Goal: Information Seeking & Learning: Learn about a topic

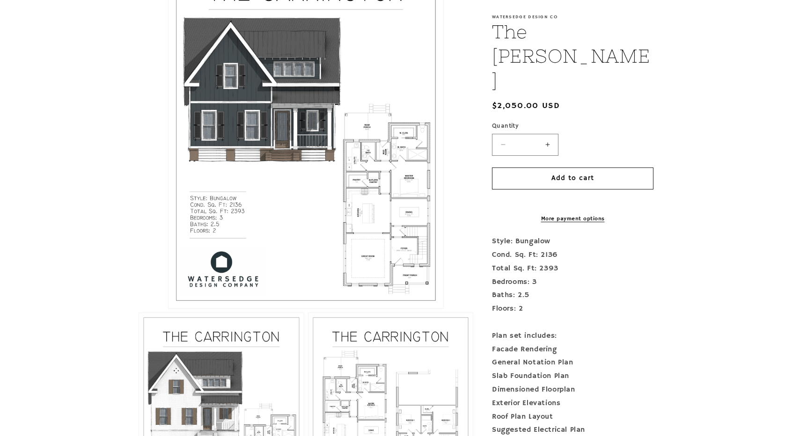
scroll to position [281, 0]
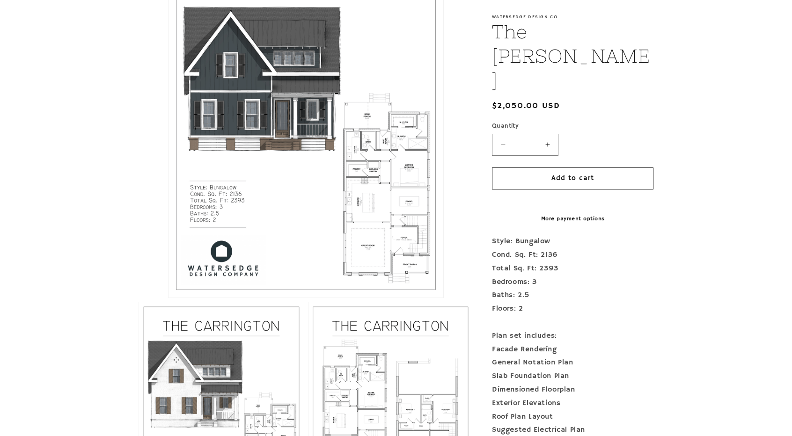
click at [168, 298] on button "Open media 1 in modal" at bounding box center [168, 298] width 0 height 0
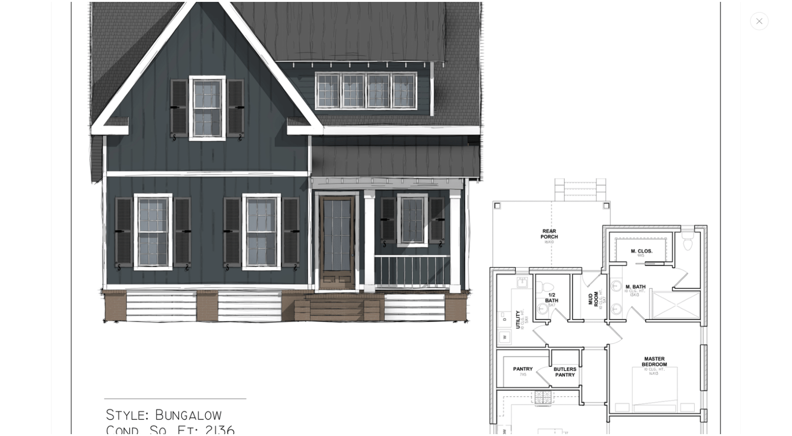
scroll to position [243, 0]
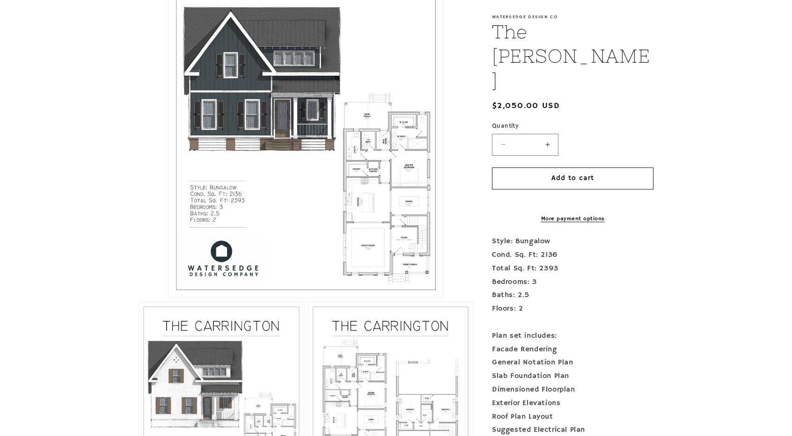
click at [168, 298] on button "Open media 1 in modal" at bounding box center [168, 298] width 0 height 0
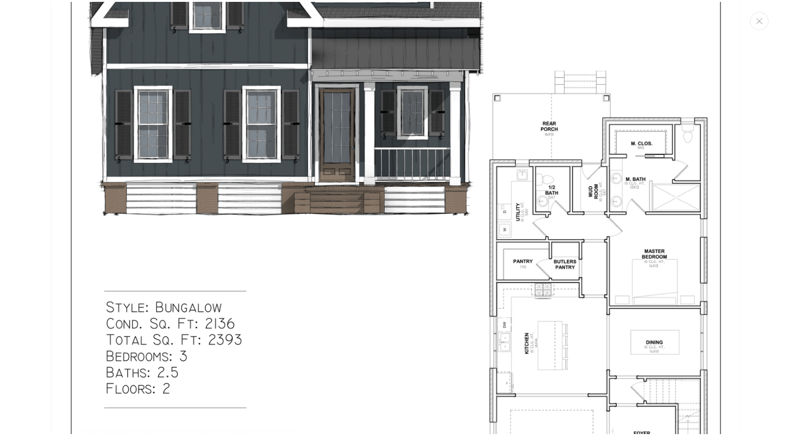
scroll to position [337, 0]
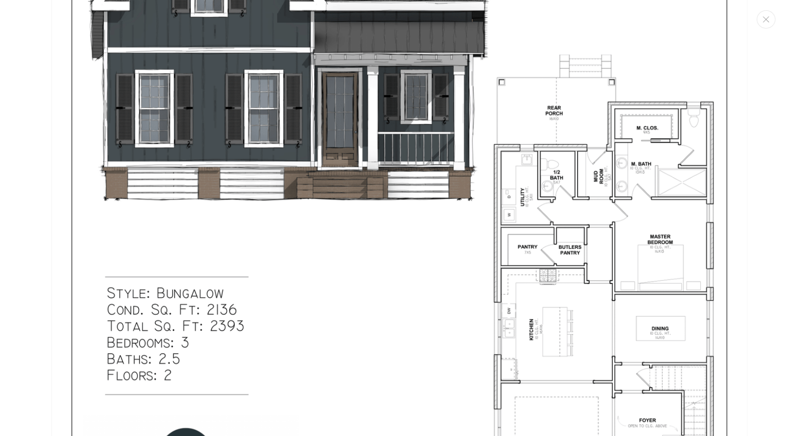
click at [524, 160] on img "Media gallery" at bounding box center [399, 122] width 696 height 900
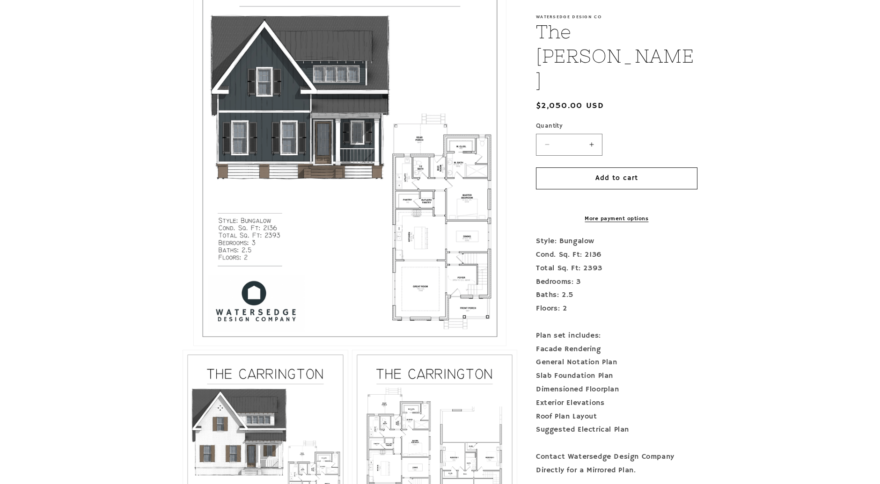
click at [194, 346] on button "Open media 1 in modal" at bounding box center [194, 346] width 0 height 0
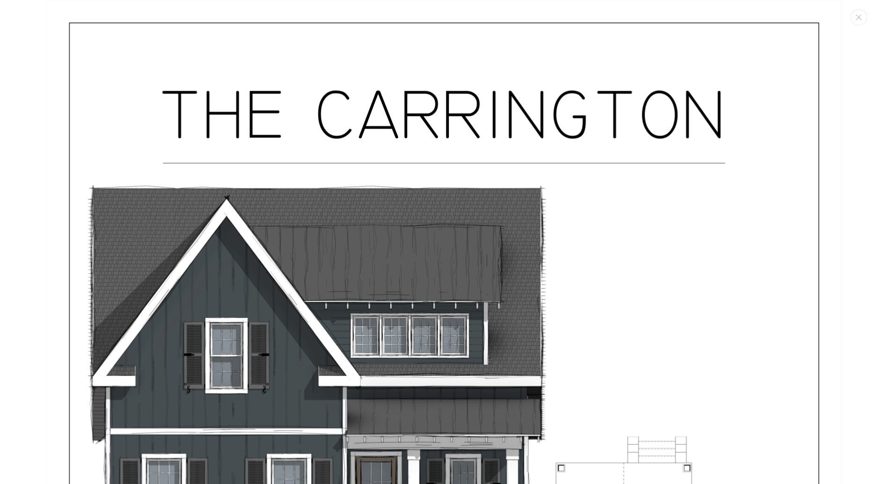
scroll to position [9, 0]
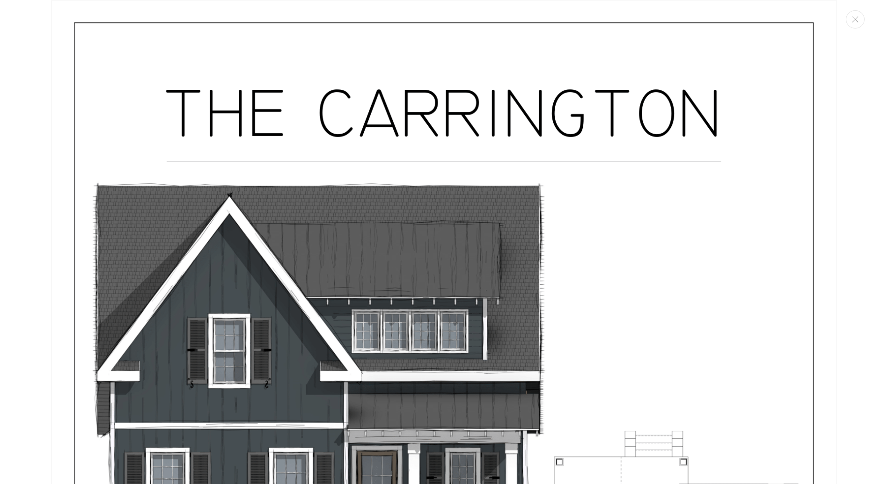
drag, startPoint x: 482, startPoint y: 240, endPoint x: 429, endPoint y: 213, distance: 59.6
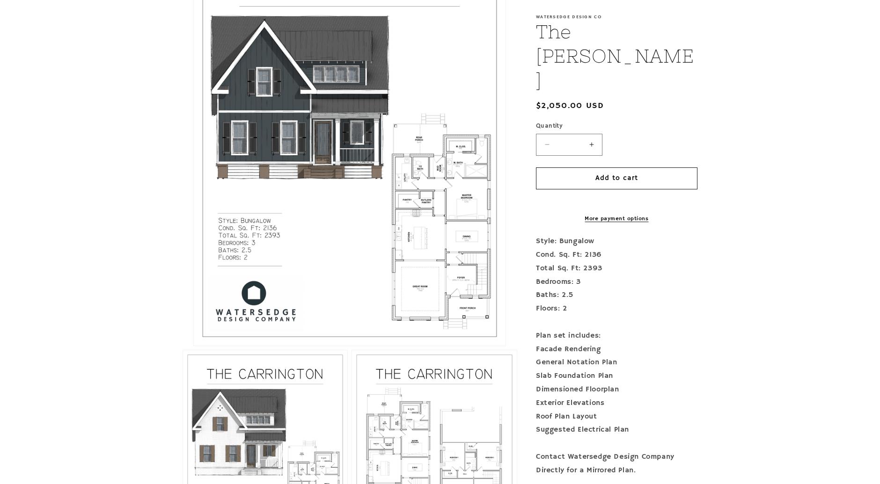
click at [194, 346] on button "Open media 1 in modal" at bounding box center [194, 346] width 0 height 0
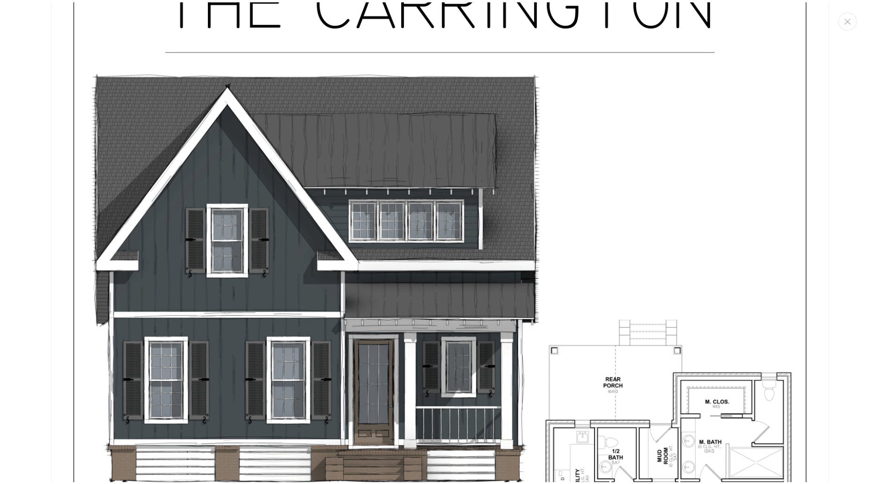
scroll to position [113, 0]
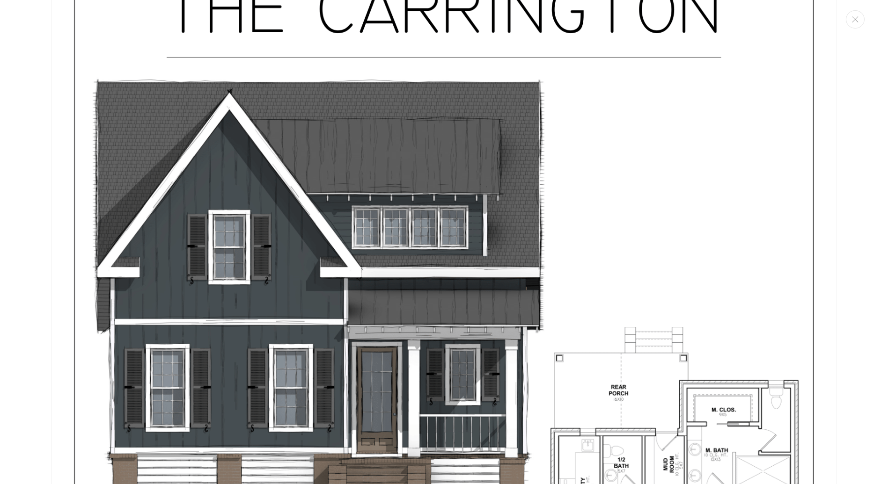
click at [791, 22] on icon "Close" at bounding box center [855, 19] width 7 height 6
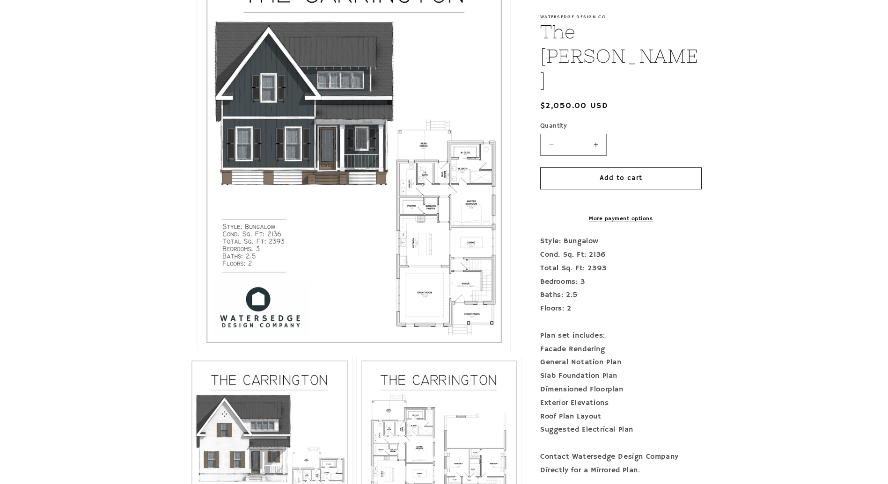
scroll to position [228, 0]
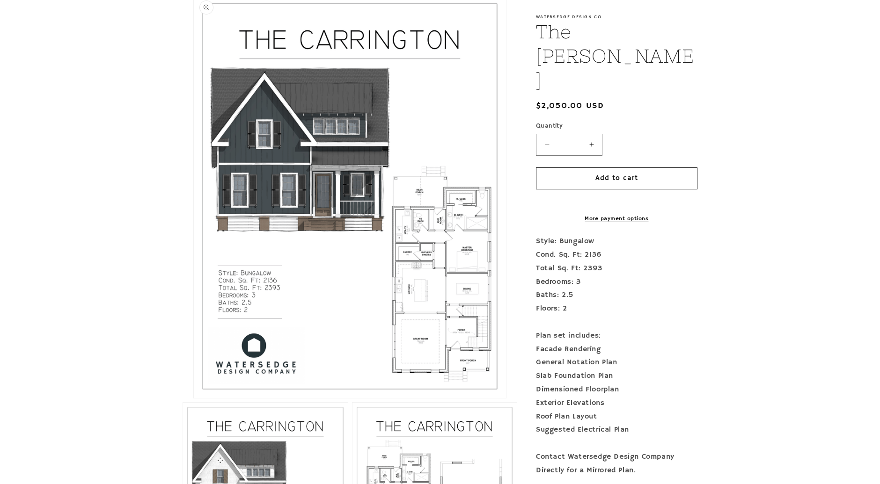
click at [194, 398] on button "Open media 1 in modal" at bounding box center [194, 398] width 0 height 0
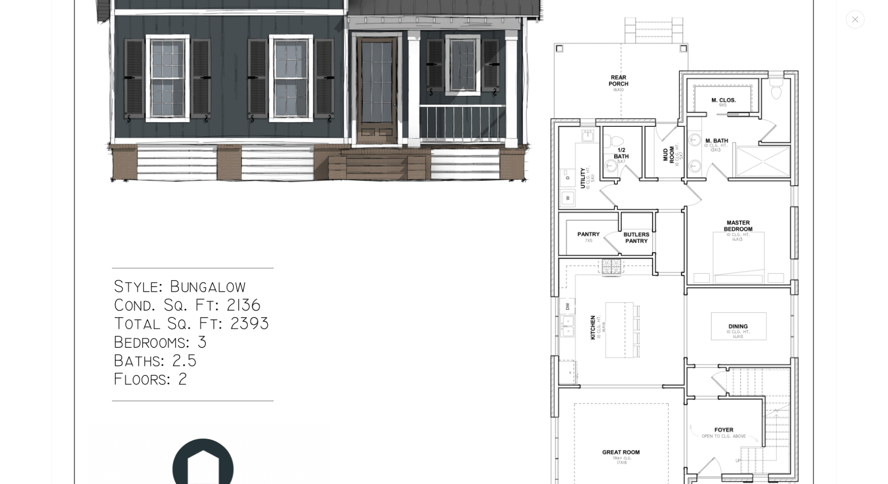
scroll to position [425, 0]
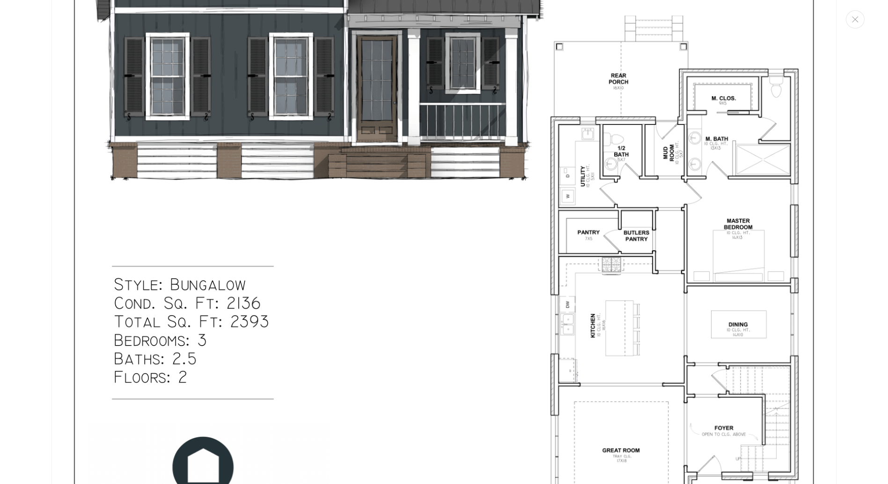
click at [765, 188] on img "Media gallery" at bounding box center [443, 92] width 785 height 1015
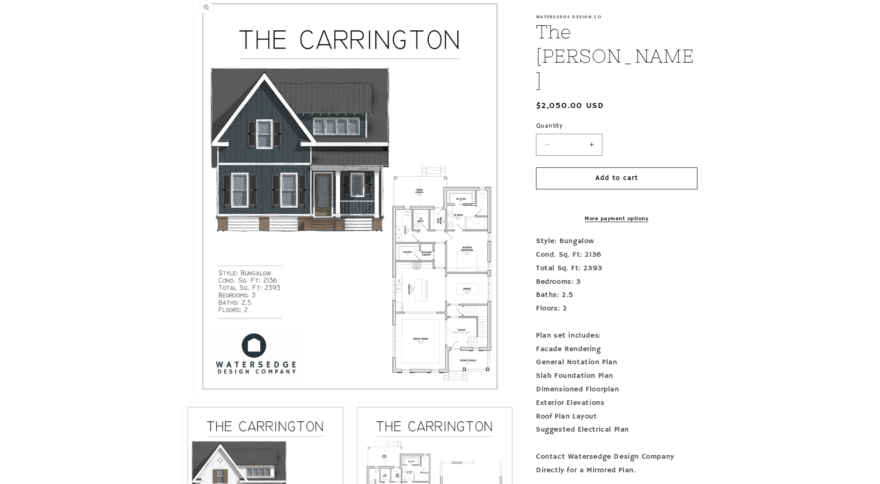
click at [194, 398] on button "Open media 1 in modal" at bounding box center [194, 398] width 0 height 0
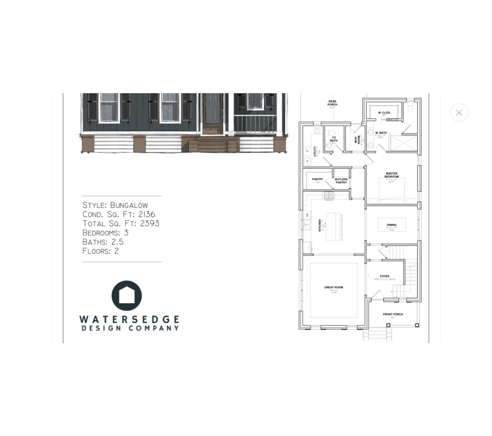
scroll to position [248, 0]
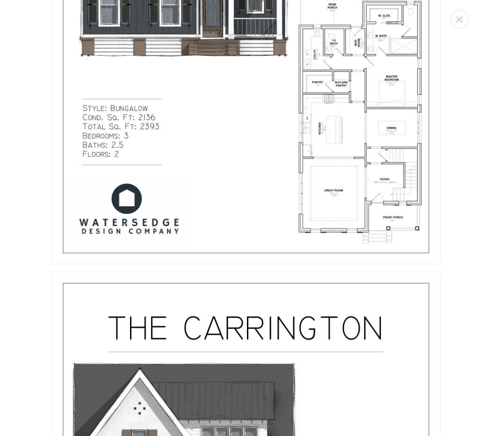
click at [357, 148] on img "Media gallery" at bounding box center [245, 12] width 389 height 503
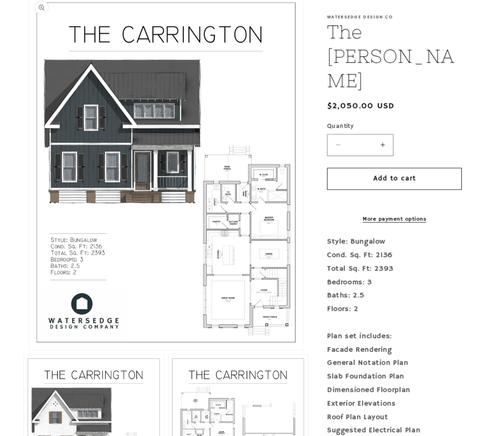
click at [29, 350] on button "Open media 1 in modal" at bounding box center [29, 350] width 0 height 0
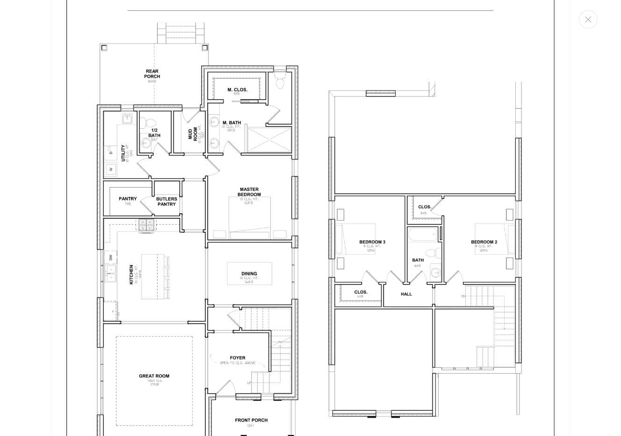
scroll to position [1442, 0]
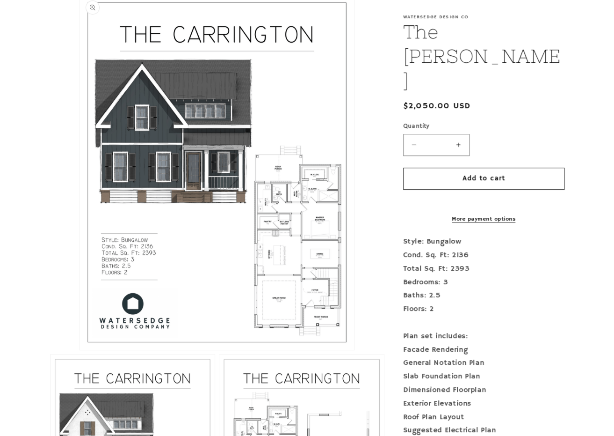
click at [80, 350] on button "Open media 1 in modal" at bounding box center [80, 350] width 0 height 0
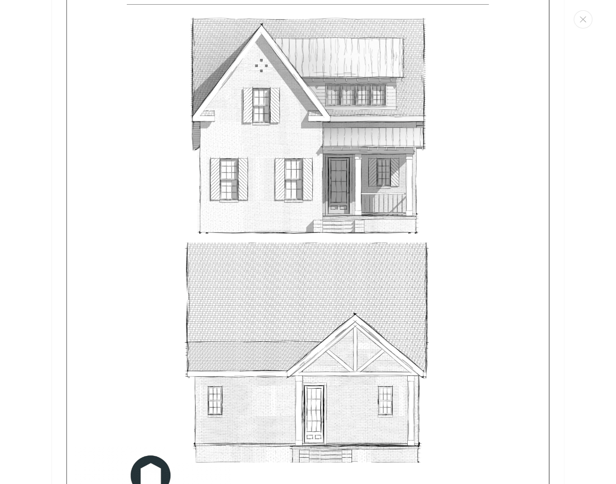
scroll to position [2090, 0]
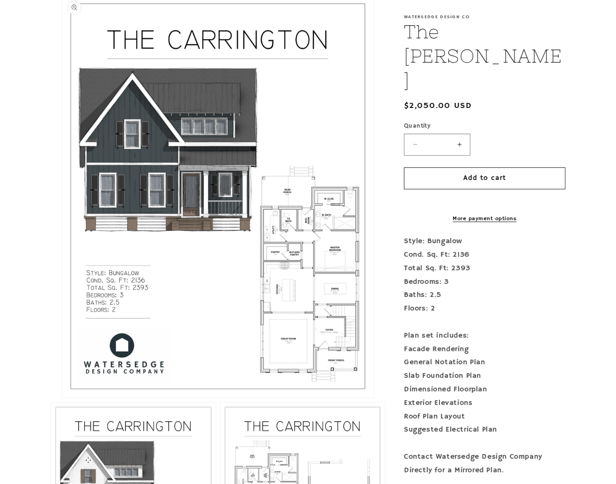
click at [62, 398] on button "Open media 1 in modal" at bounding box center [62, 398] width 0 height 0
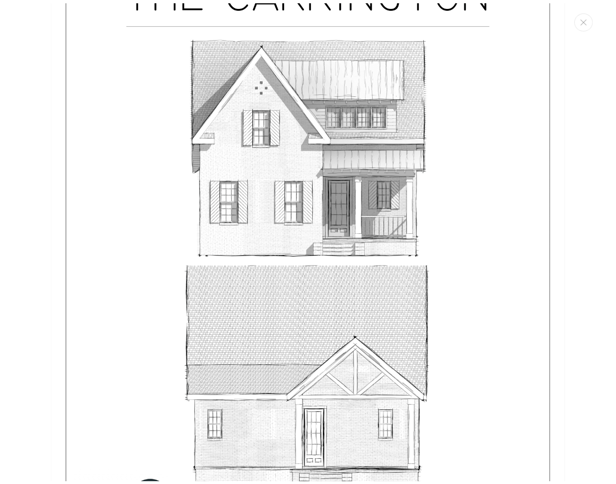
scroll to position [2104, 0]
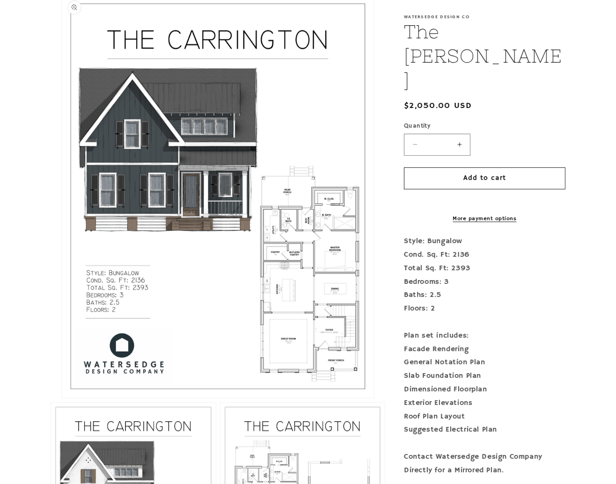
click at [62, 398] on button "Open media 1 in modal" at bounding box center [62, 398] width 0 height 0
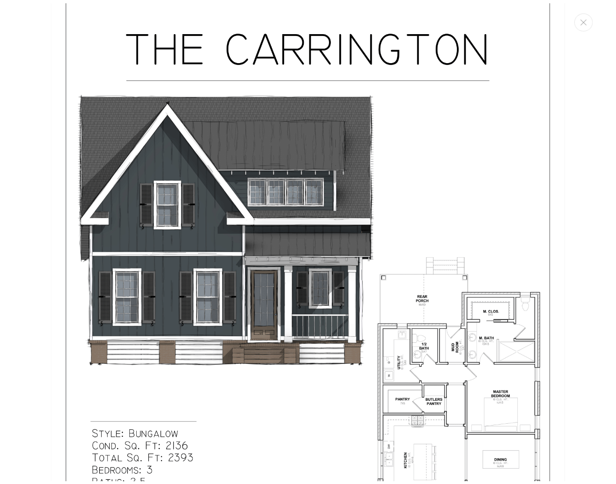
scroll to position [53, 0]
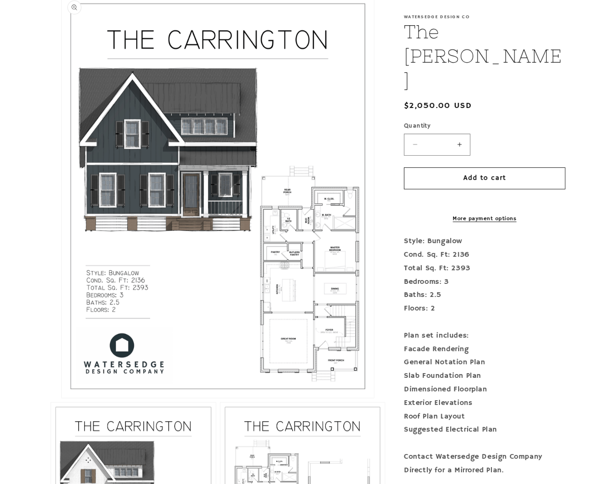
click at [62, 398] on button "Open media 1 in modal" at bounding box center [62, 398] width 0 height 0
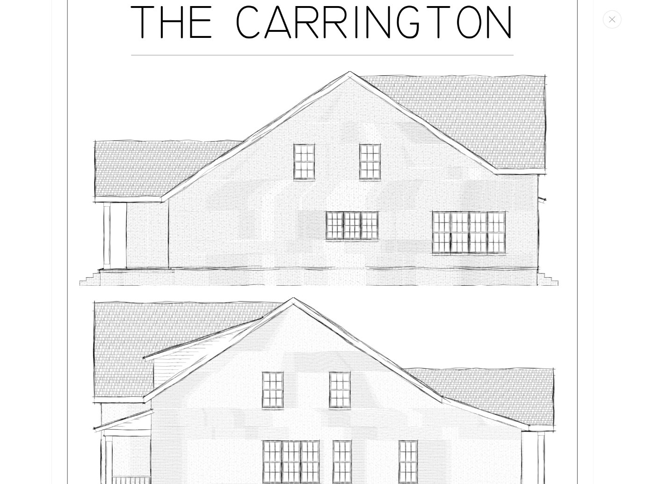
scroll to position [2892, 0]
